Goal: Task Accomplishment & Management: Use online tool/utility

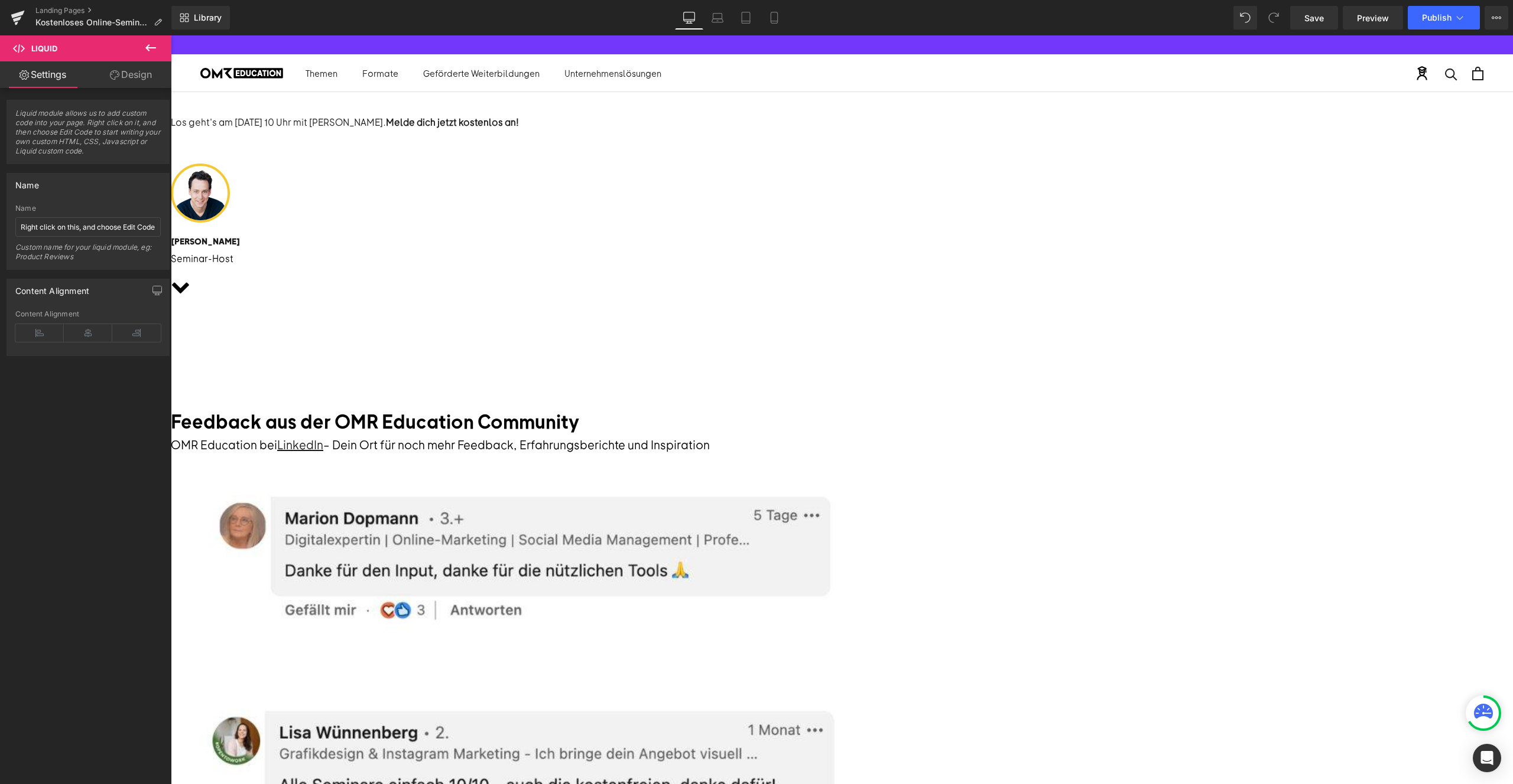
click at [842, 327] on div "Liquid" at bounding box center [171, 327] width 1342 height 0
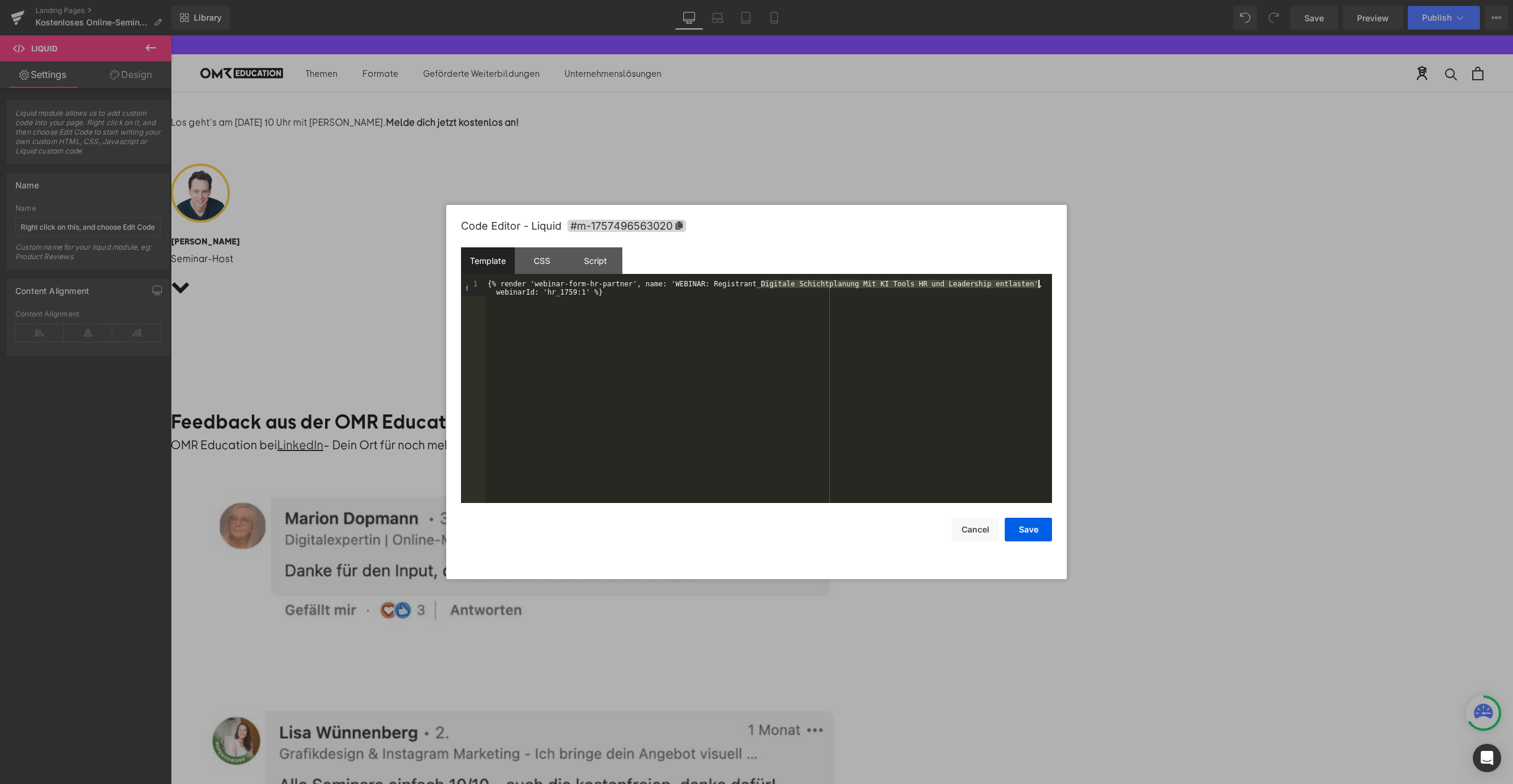
drag, startPoint x: 762, startPoint y: 284, endPoint x: 1037, endPoint y: 286, distance: 275.0
click at [1037, 286] on div "{% render 'webinar-form-hr-partner', name: 'WEBINAR: Registrant_Digitale Schich…" at bounding box center [768, 408] width 567 height 256
drag, startPoint x: 1035, startPoint y: 285, endPoint x: 762, endPoint y: 286, distance: 273.0
click at [762, 286] on div "{% render 'webinar-form-hr-partner', name: 'WEBINAR: Registrant_Digitale Schich…" at bounding box center [768, 408] width 567 height 256
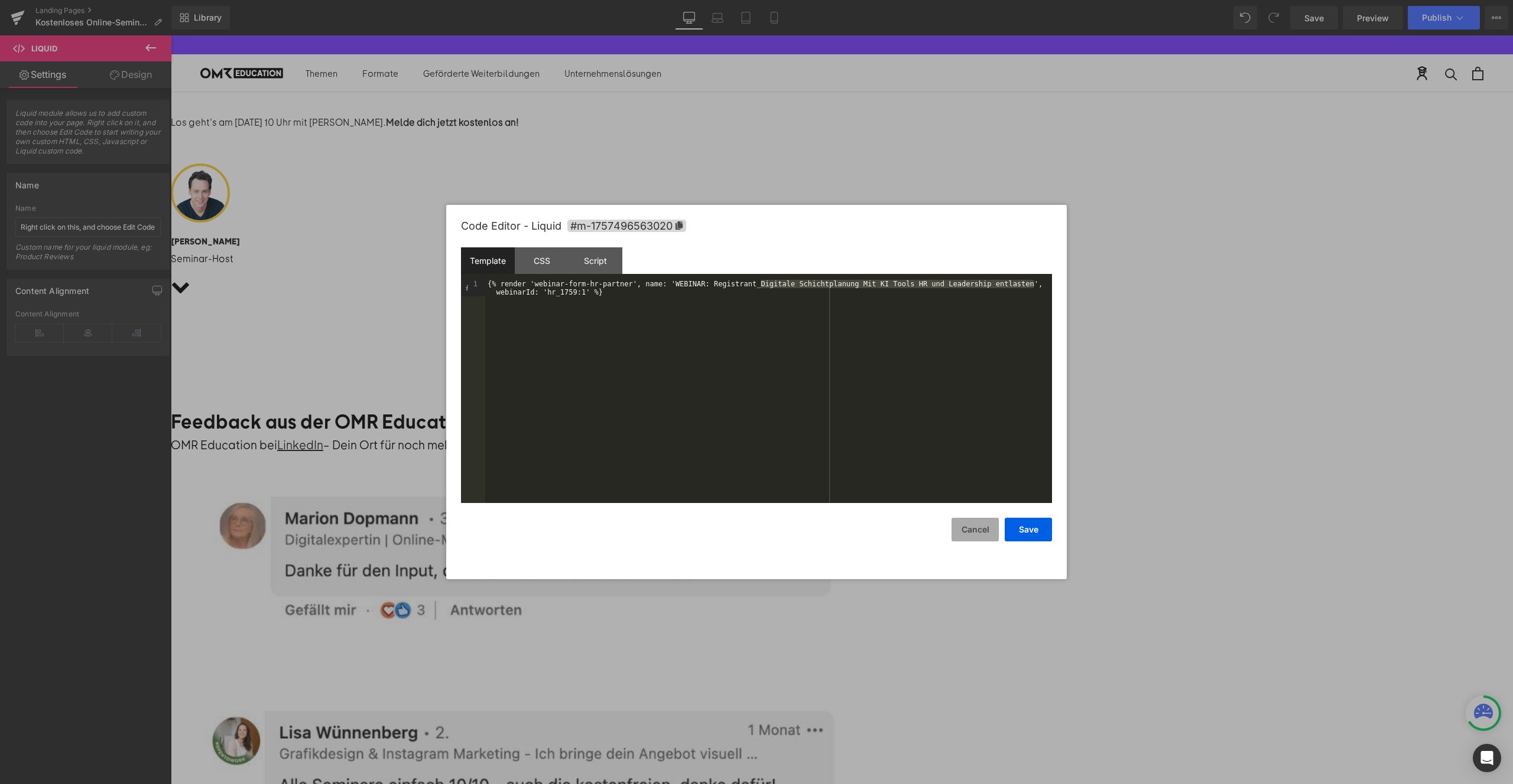
click at [976, 527] on button "Cancel" at bounding box center [975, 530] width 47 height 24
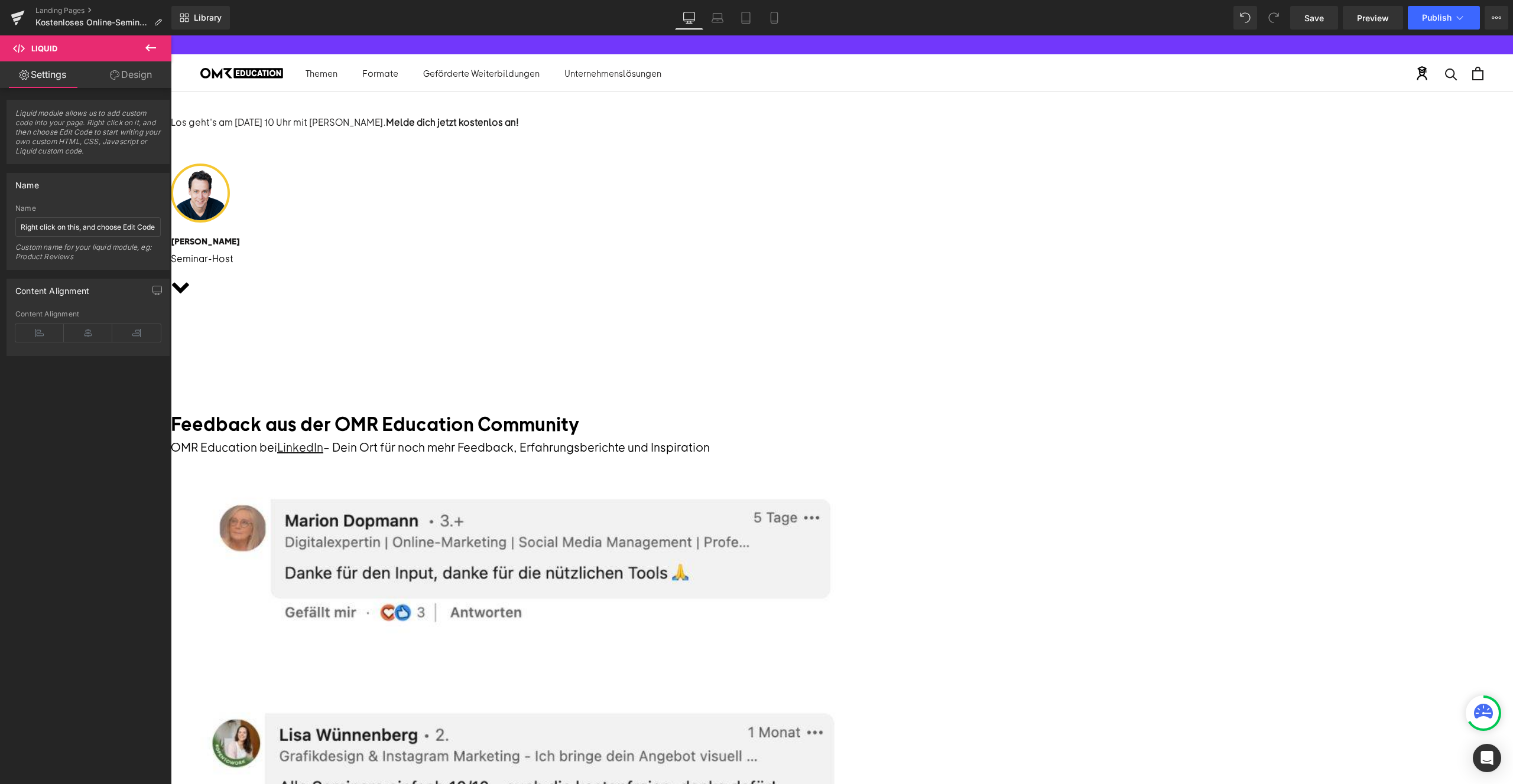
click at [842, 327] on div "Liquid" at bounding box center [171, 328] width 1342 height 3
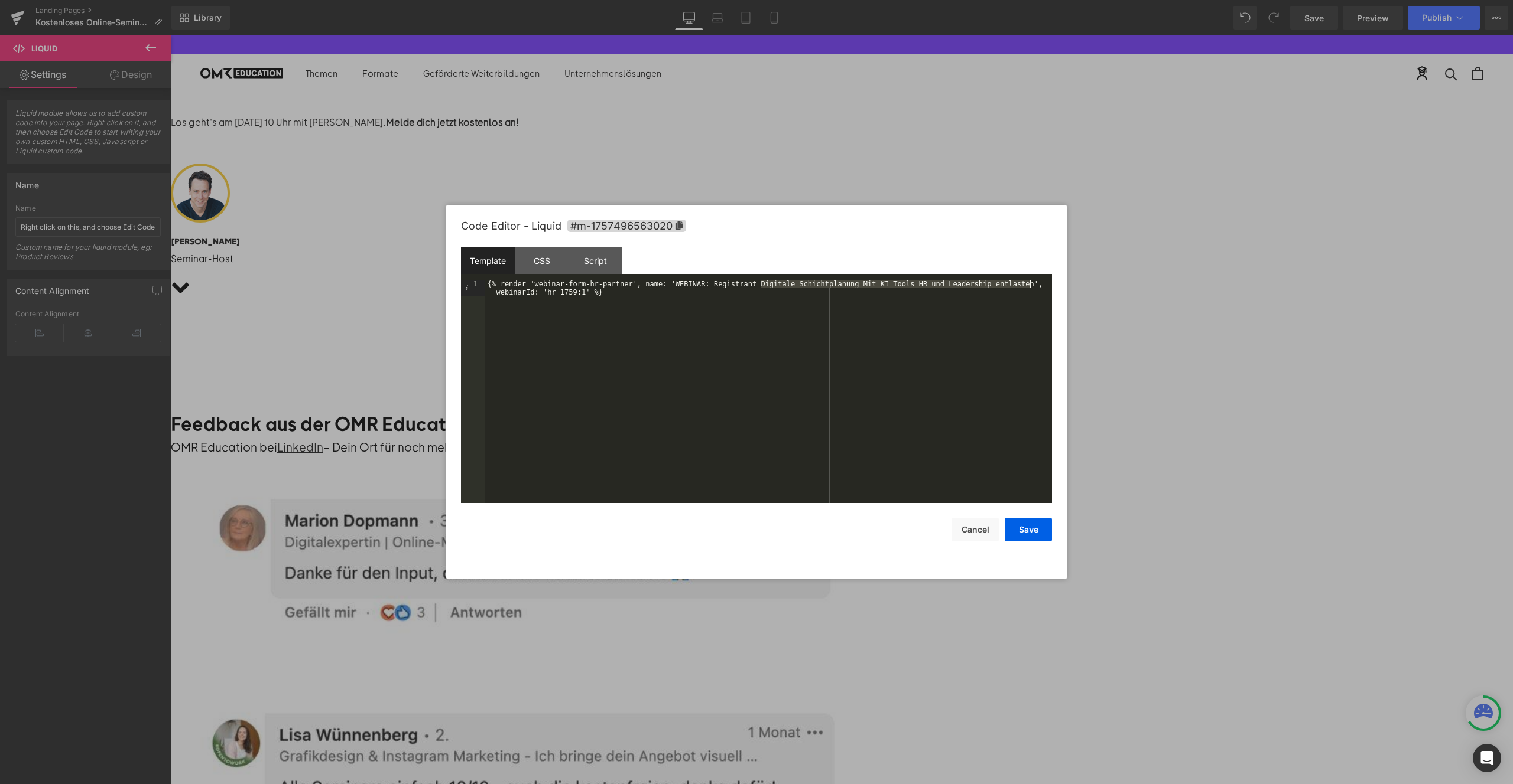
drag, startPoint x: 761, startPoint y: 285, endPoint x: 1029, endPoint y: 282, distance: 268.0
click at [1029, 282] on div "{% render 'webinar-form-hr-partner', name: 'WEBINAR: Registrant_Digitale Schich…" at bounding box center [768, 408] width 567 height 256
drag, startPoint x: 1034, startPoint y: 284, endPoint x: 761, endPoint y: 285, distance: 273.0
click at [761, 285] on div "{% render 'webinar-form-hr-partner', name: 'WEBINAR: Registrant_Digitale Schich…" at bounding box center [768, 408] width 567 height 256
click at [842, 349] on div "{% render 'webinar-form-hr-partner', name: 'WEBINAR: Registrant_Digitale Schich…" at bounding box center [768, 408] width 567 height 256
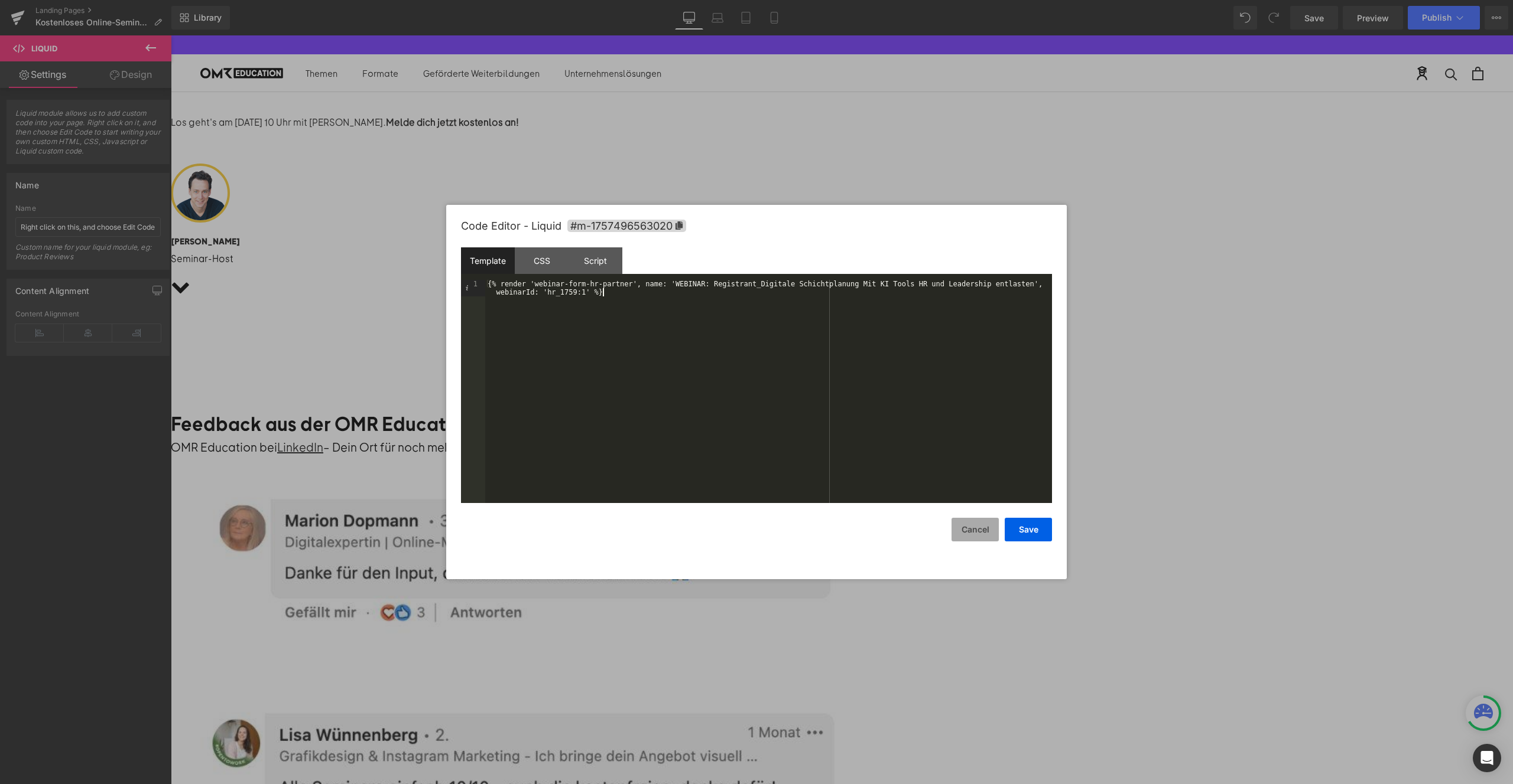
click at [985, 527] on button "Cancel" at bounding box center [975, 530] width 47 height 24
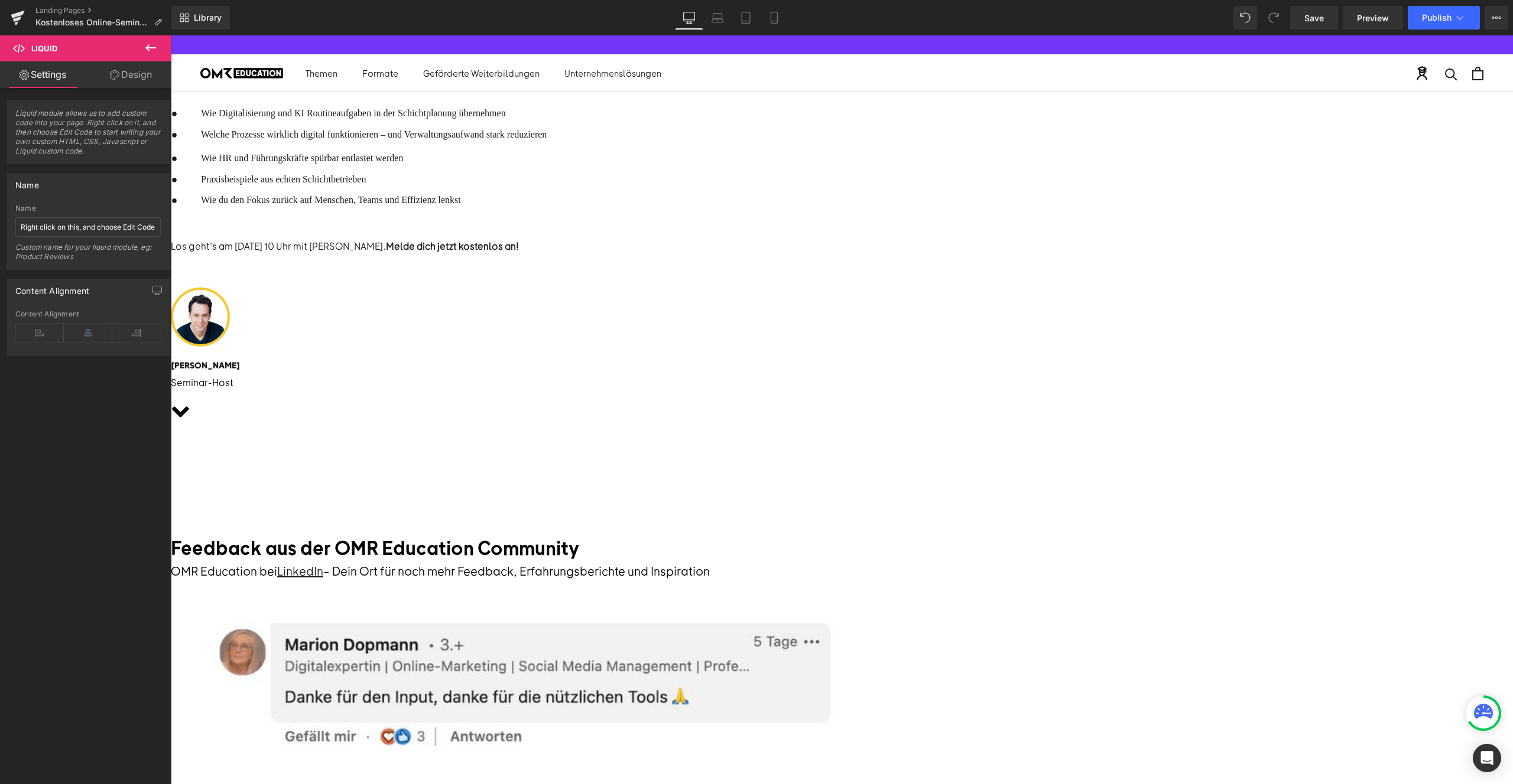
scroll to position [452, 0]
click at [842, 449] on div "Liquid" at bounding box center [171, 451] width 1342 height 3
